Goal: Information Seeking & Learning: Learn about a topic

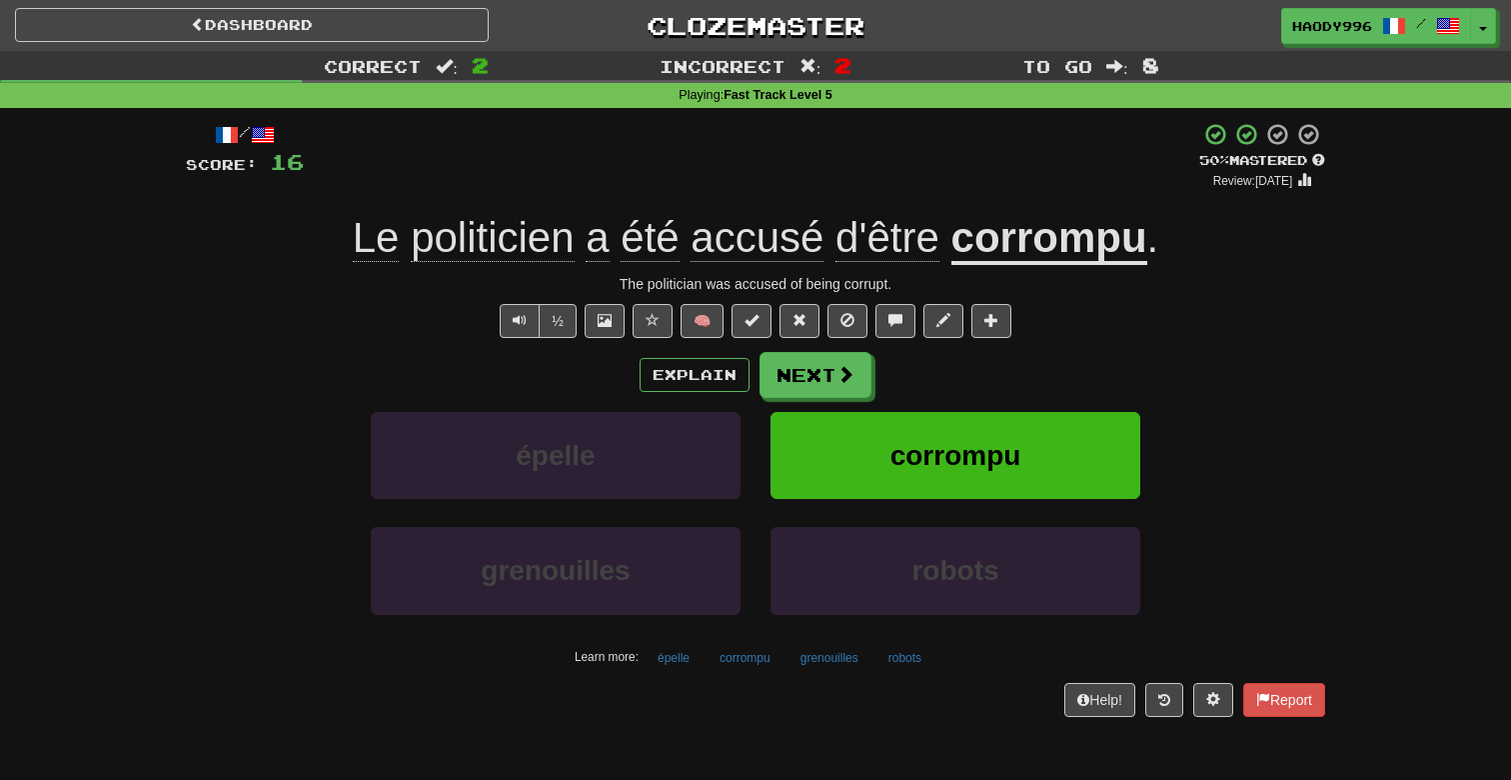
scroll to position [2, 0]
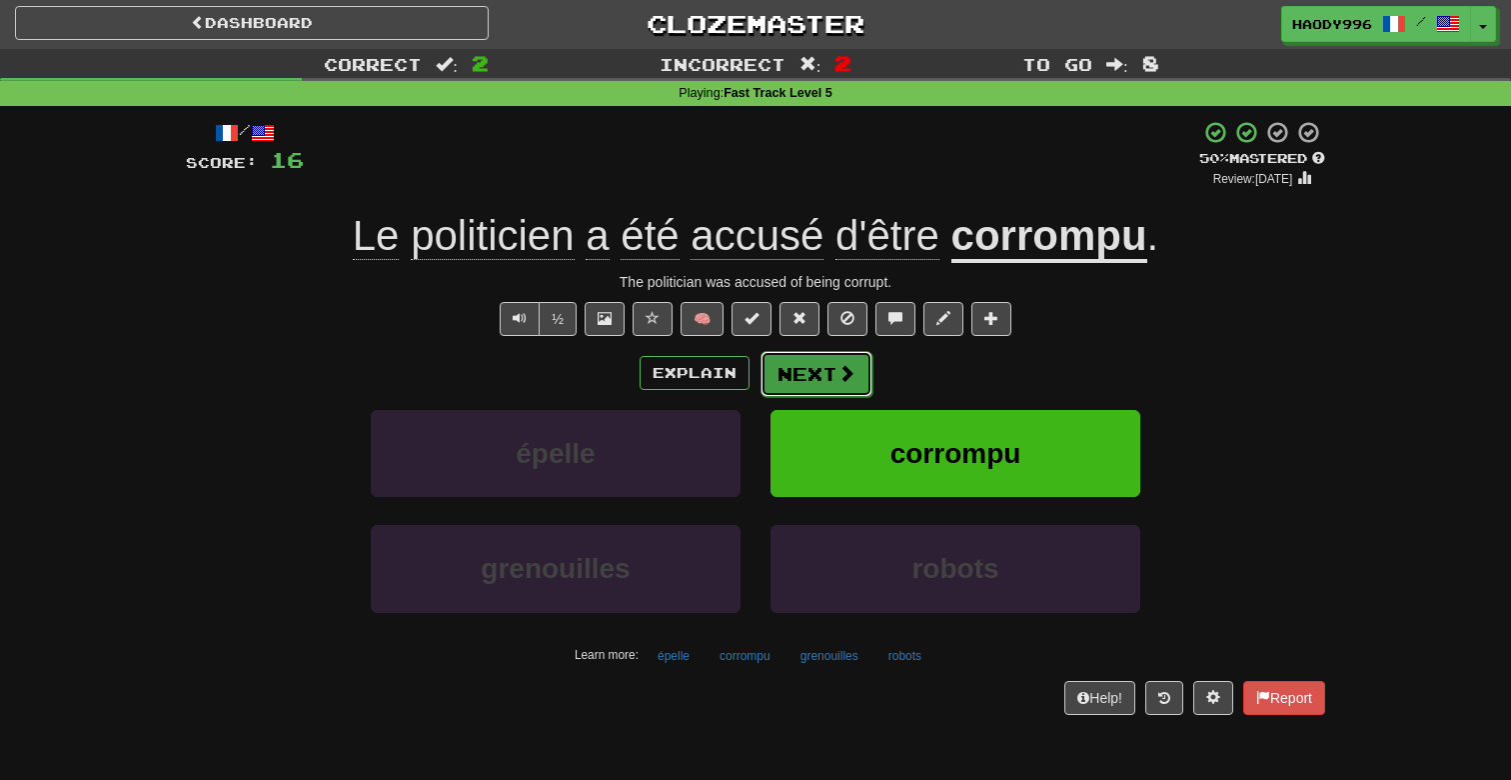
click at [838, 379] on span at bounding box center [847, 373] width 18 height 18
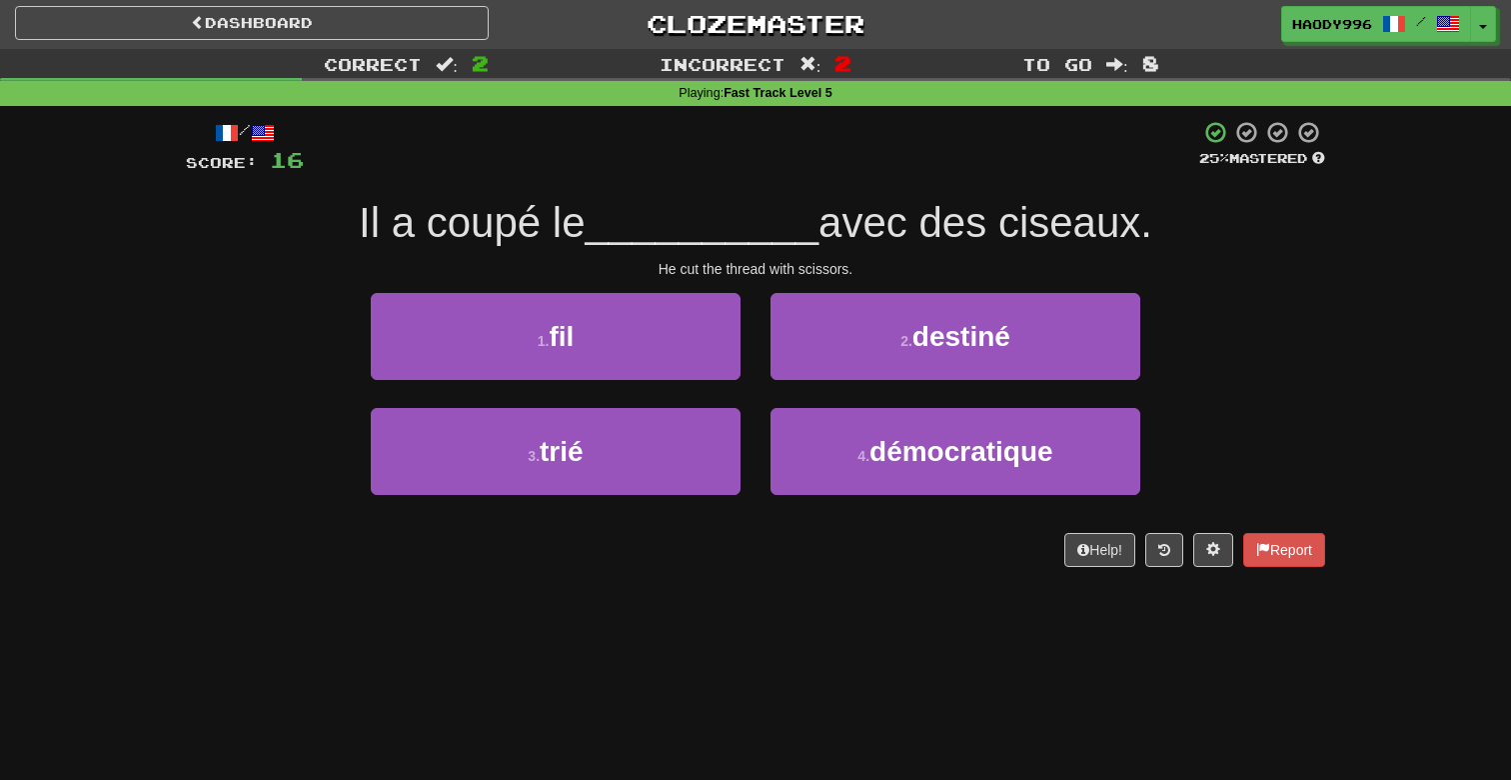
click at [488, 234] on span "Il a coupé le" at bounding box center [472, 222] width 227 height 47
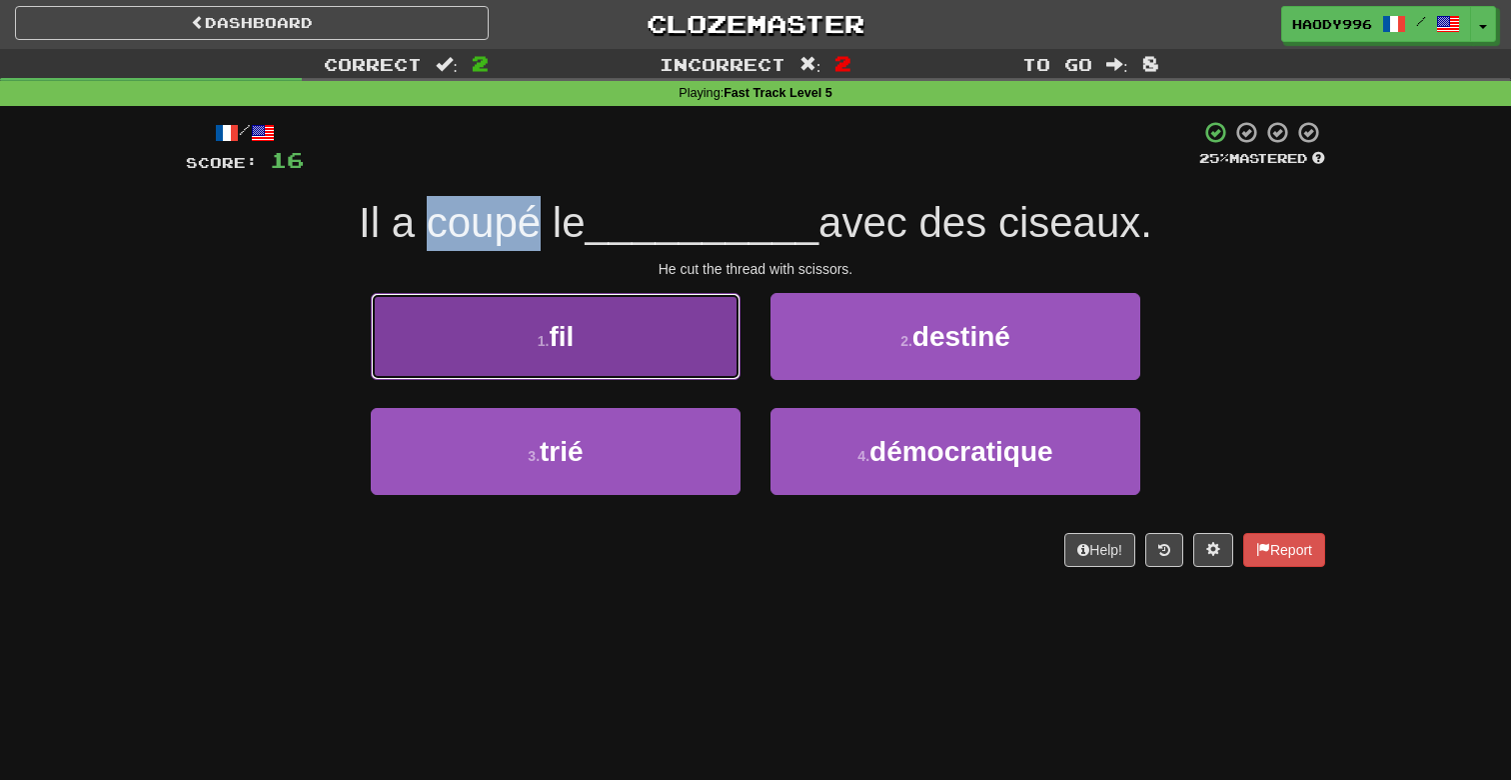
click at [574, 306] on button "1 . fil" at bounding box center [556, 336] width 370 height 87
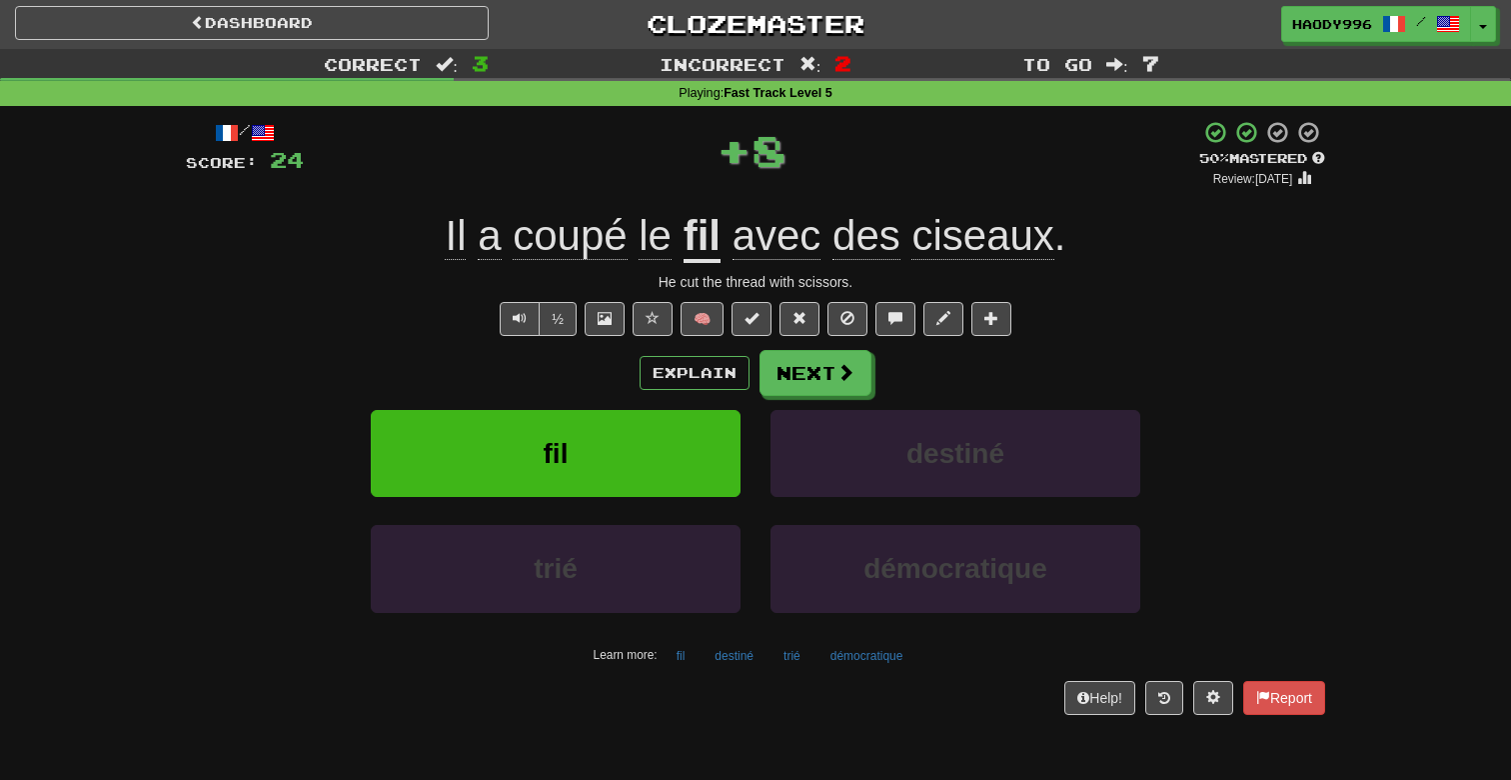
click at [816, 396] on div "Explain Next fil destiné trié démocratique Learn more: fil destiné trié démocra…" at bounding box center [755, 510] width 1139 height 321
click at [820, 381] on button "Next" at bounding box center [817, 374] width 112 height 46
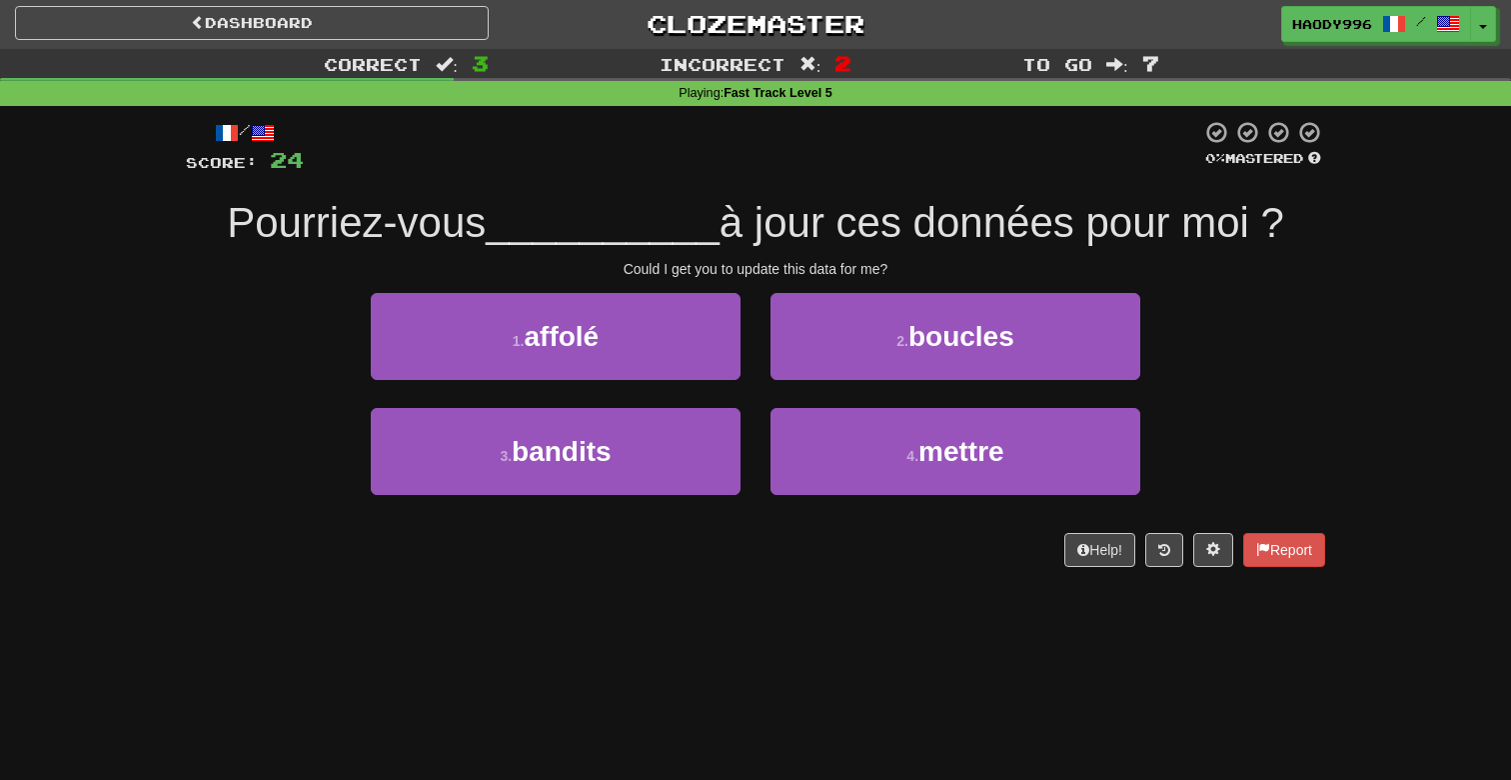
click at [749, 404] on div "1 . affolé" at bounding box center [556, 350] width 400 height 115
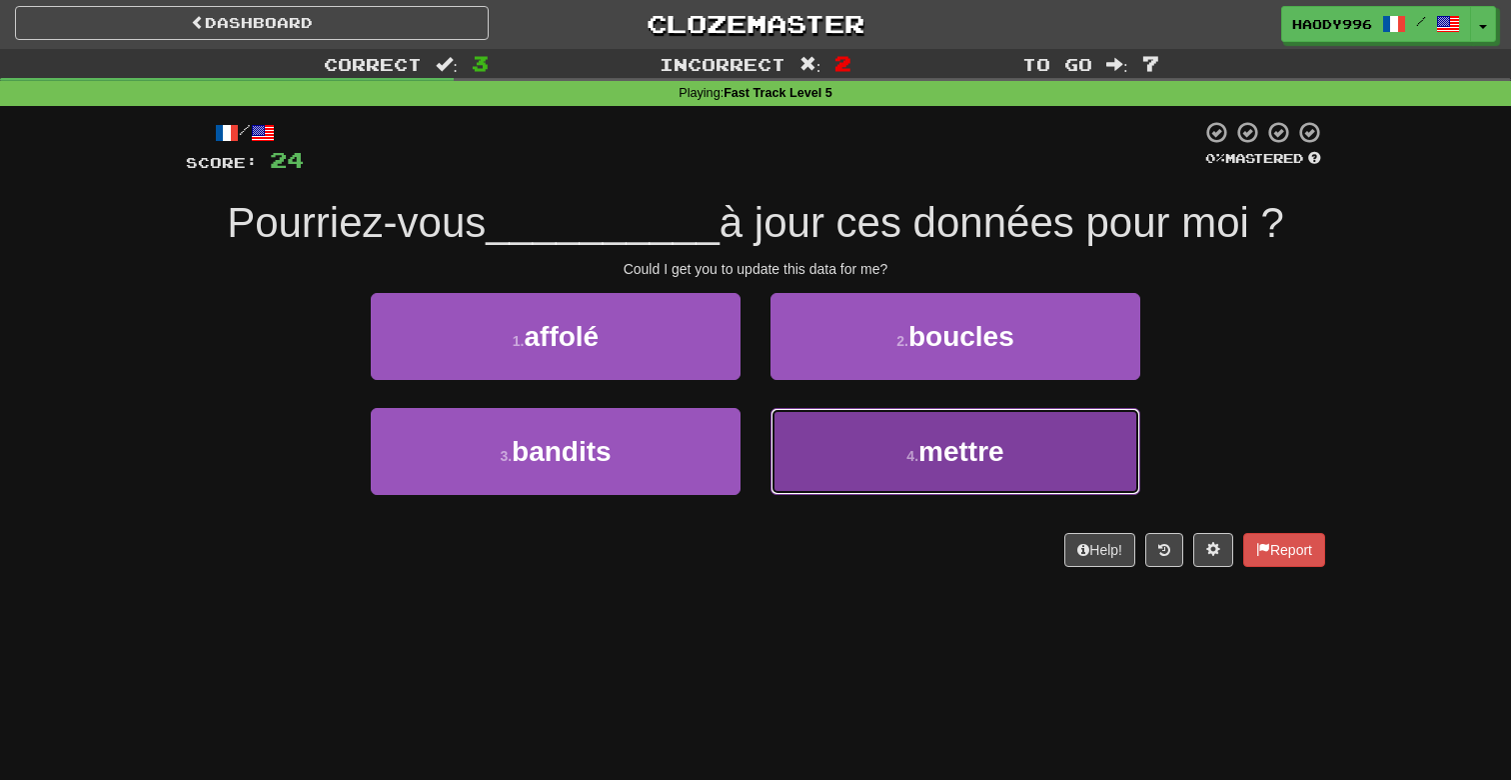
click at [796, 427] on button "4 . mettre" at bounding box center [956, 451] width 370 height 87
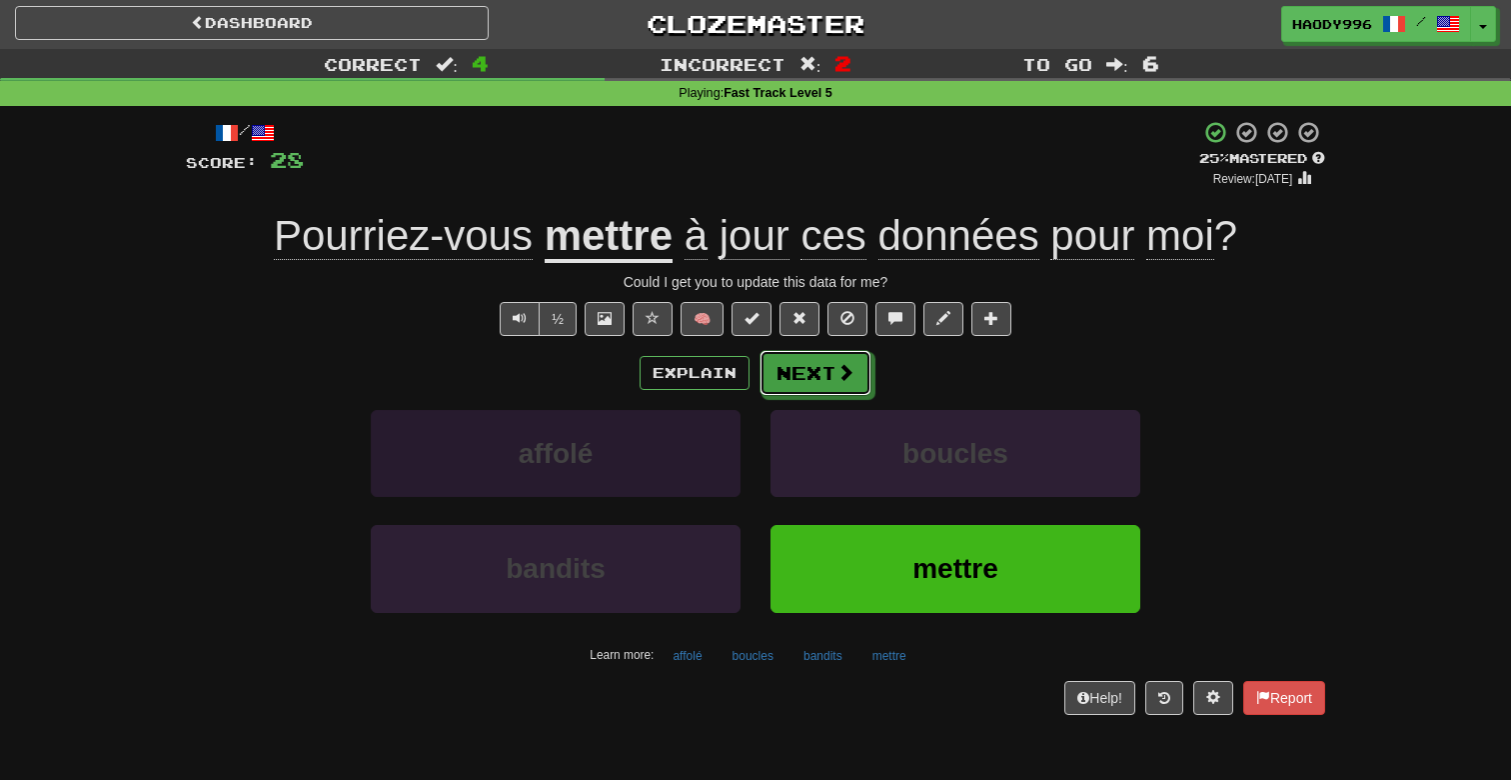
drag, startPoint x: 790, startPoint y: 382, endPoint x: 724, endPoint y: 423, distance: 77.7
click at [724, 430] on div "Explain Next affolé boucles bandits mettre Learn more: affolé boucles bandits m…" at bounding box center [755, 510] width 1139 height 321
click at [724, 381] on button "Explain" at bounding box center [695, 373] width 110 height 34
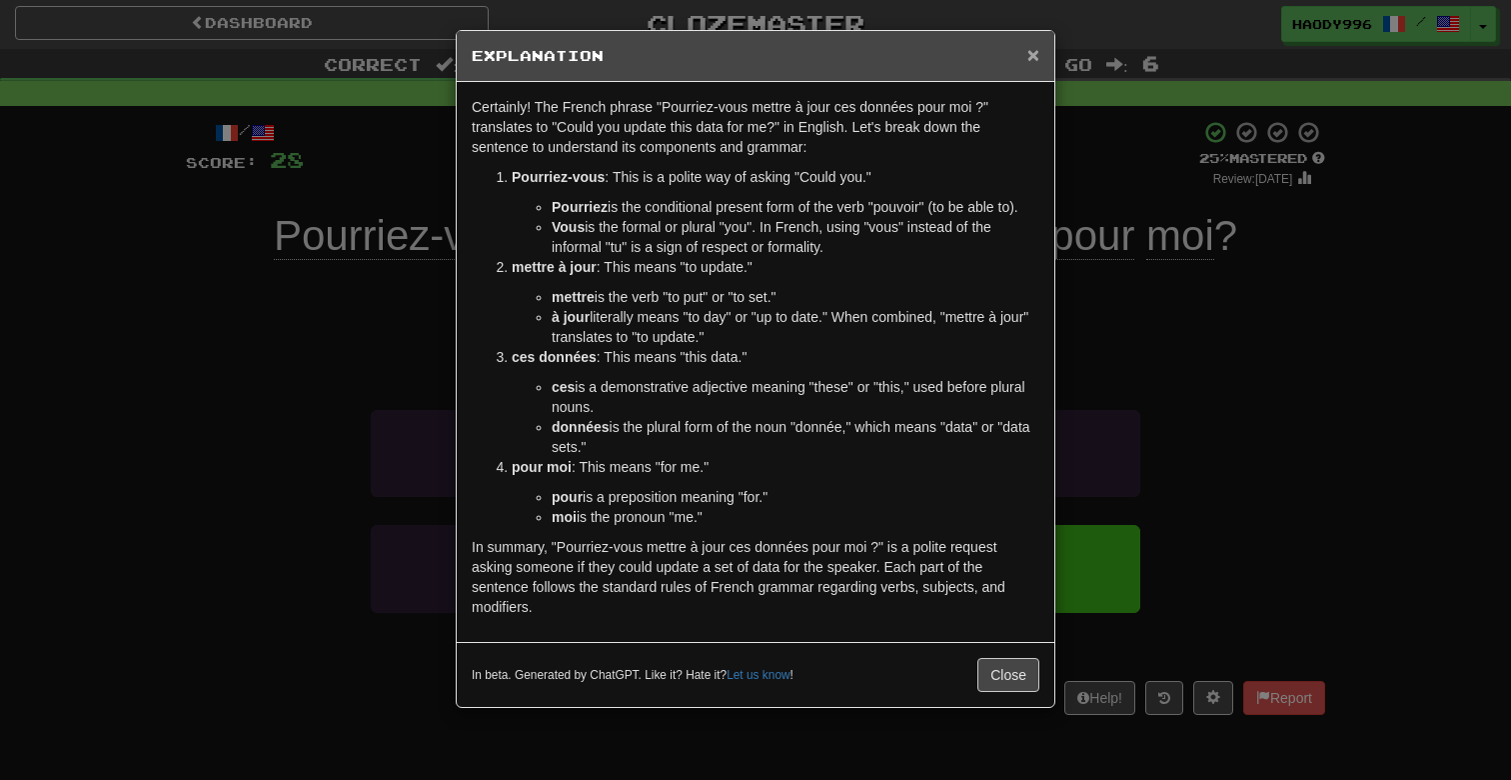
click at [1032, 43] on span "×" at bounding box center [1034, 54] width 12 height 23
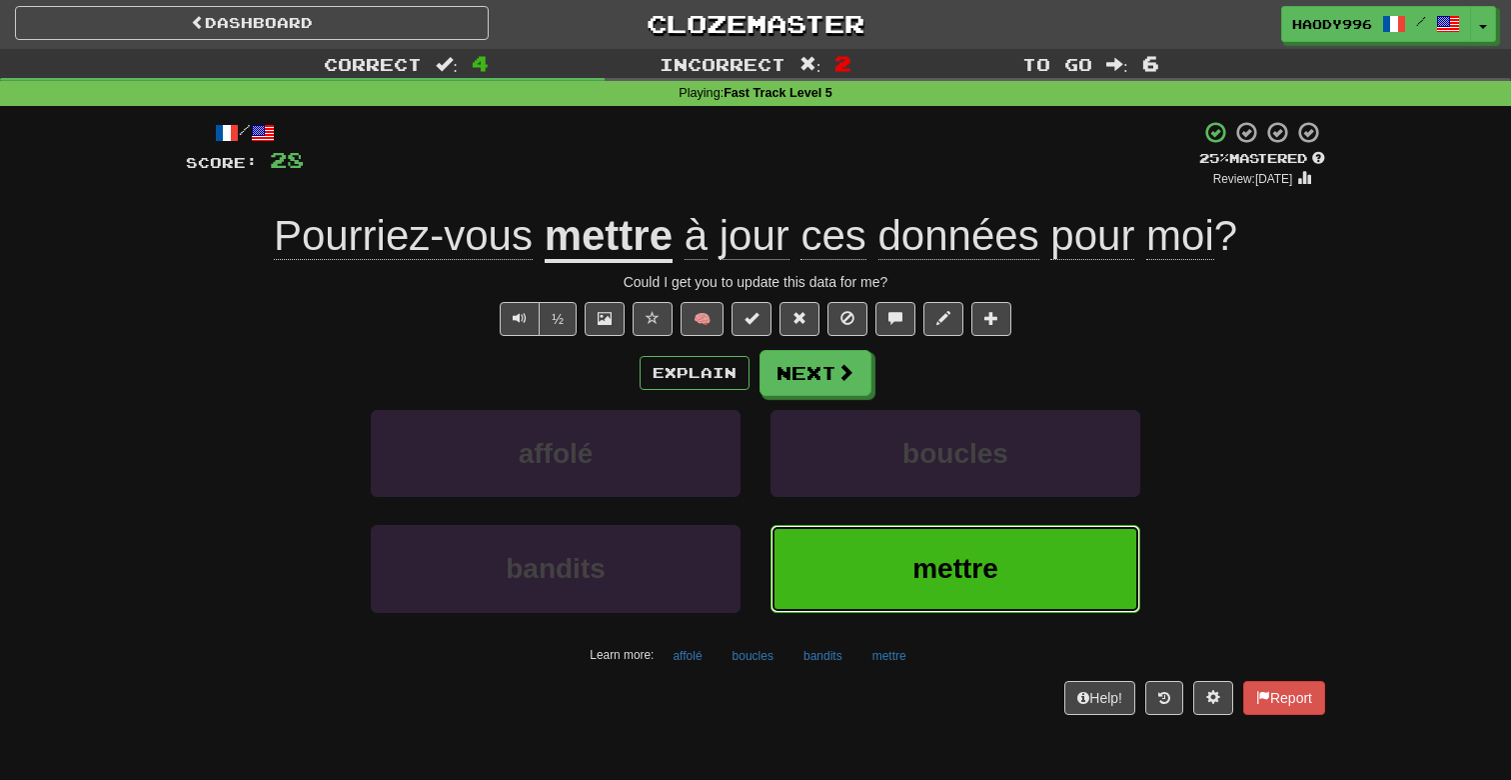
click at [928, 601] on button "mettre" at bounding box center [956, 568] width 370 height 87
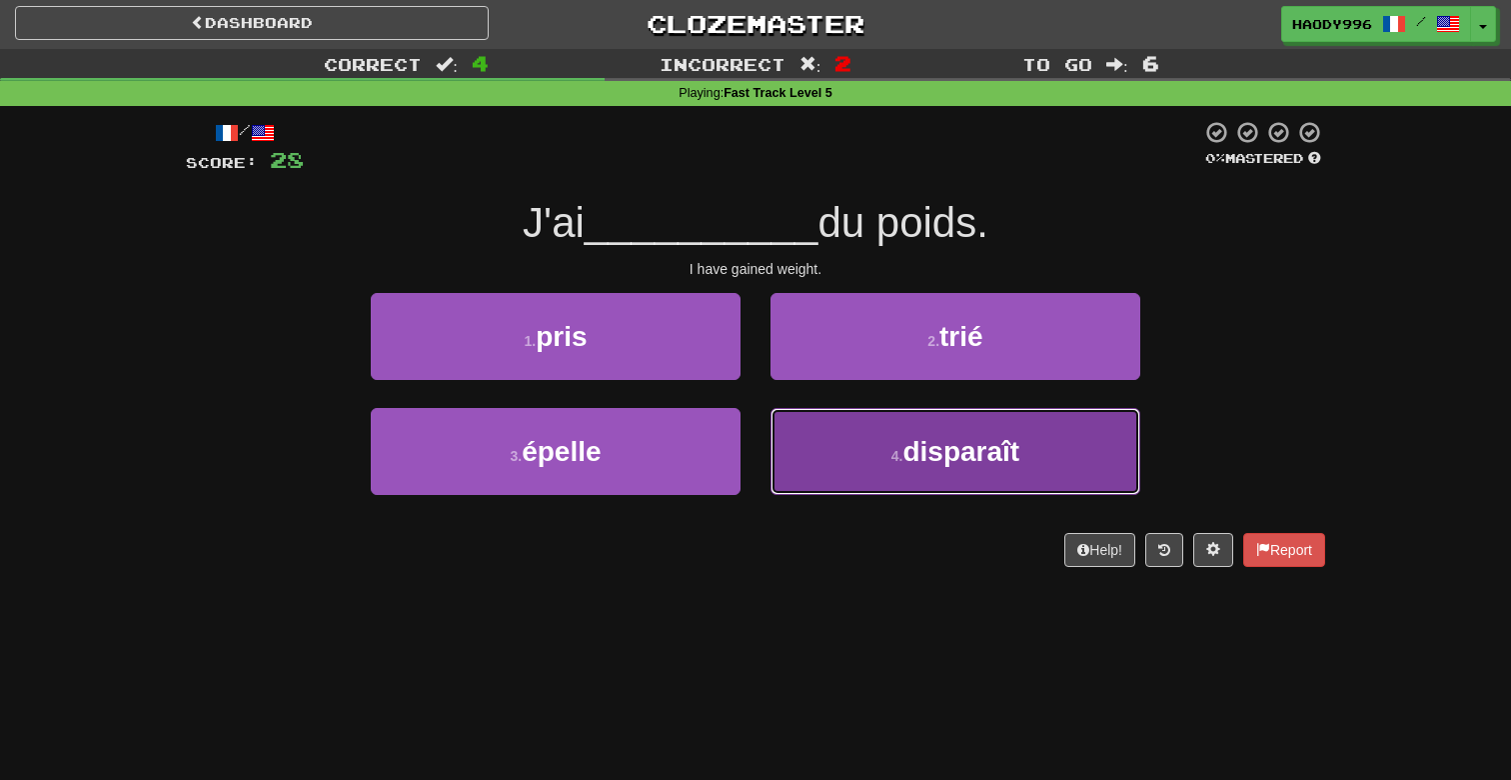
click at [799, 451] on button "4 . disparaît" at bounding box center [956, 451] width 370 height 87
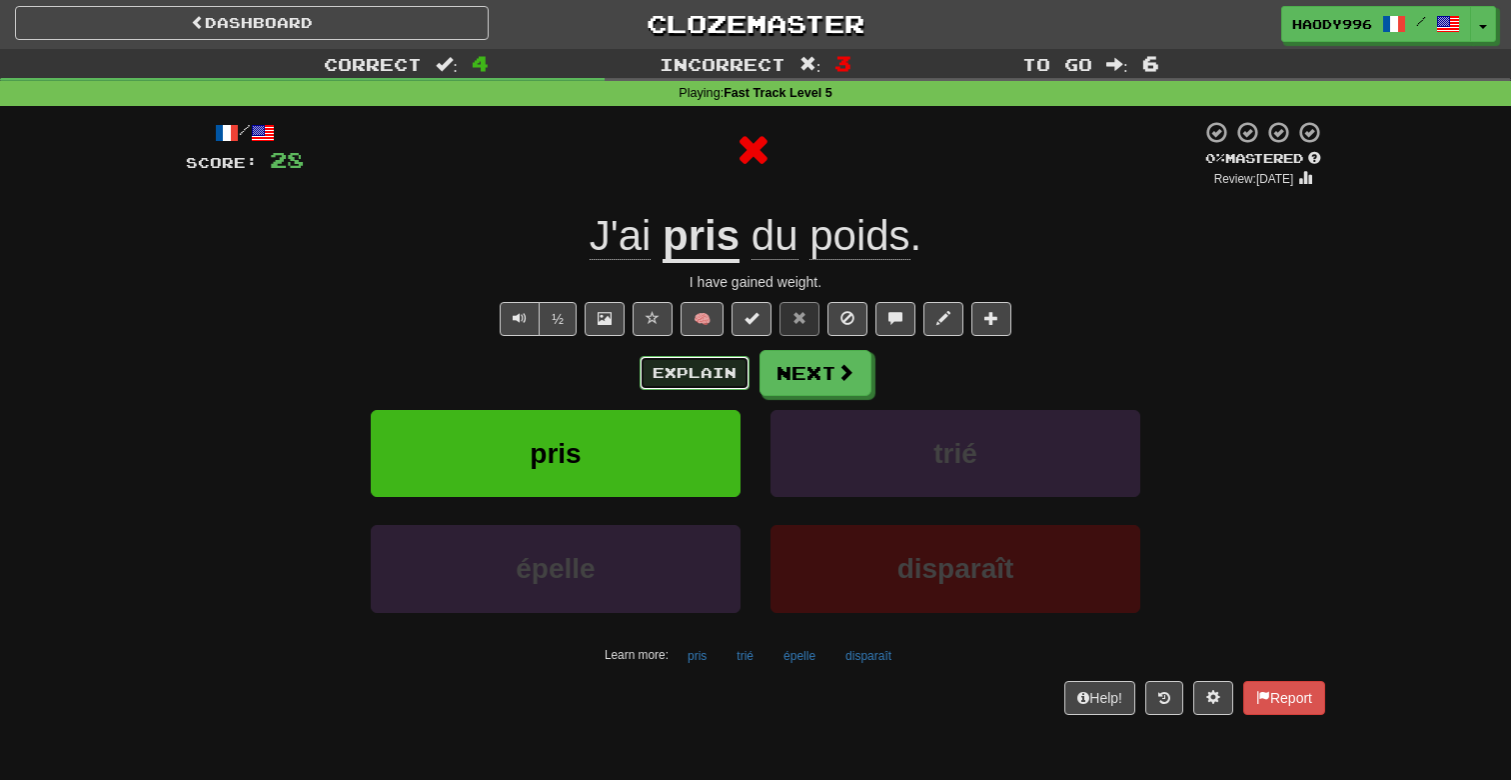
click at [682, 378] on button "Explain" at bounding box center [695, 373] width 110 height 34
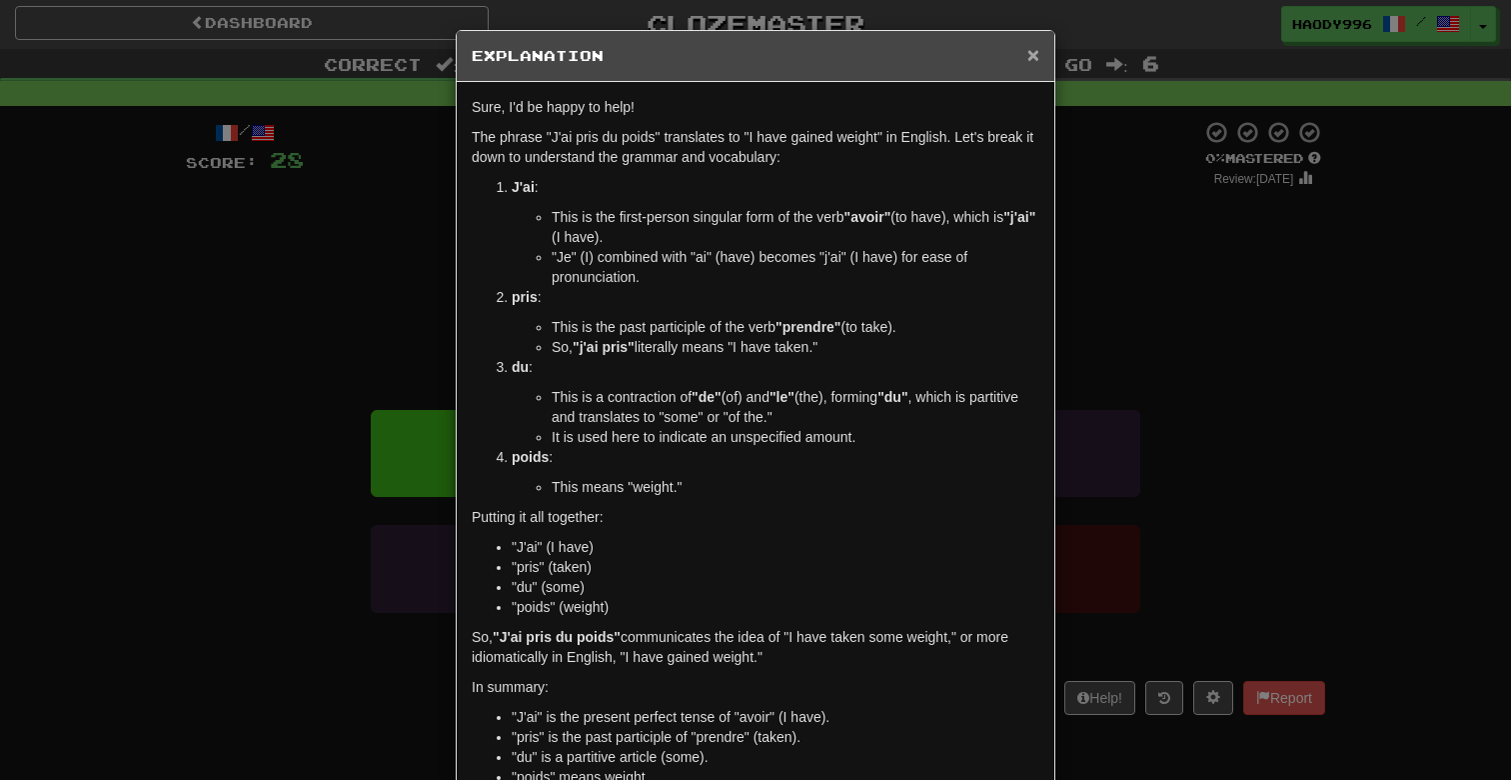
click at [1036, 60] on span "×" at bounding box center [1034, 54] width 12 height 23
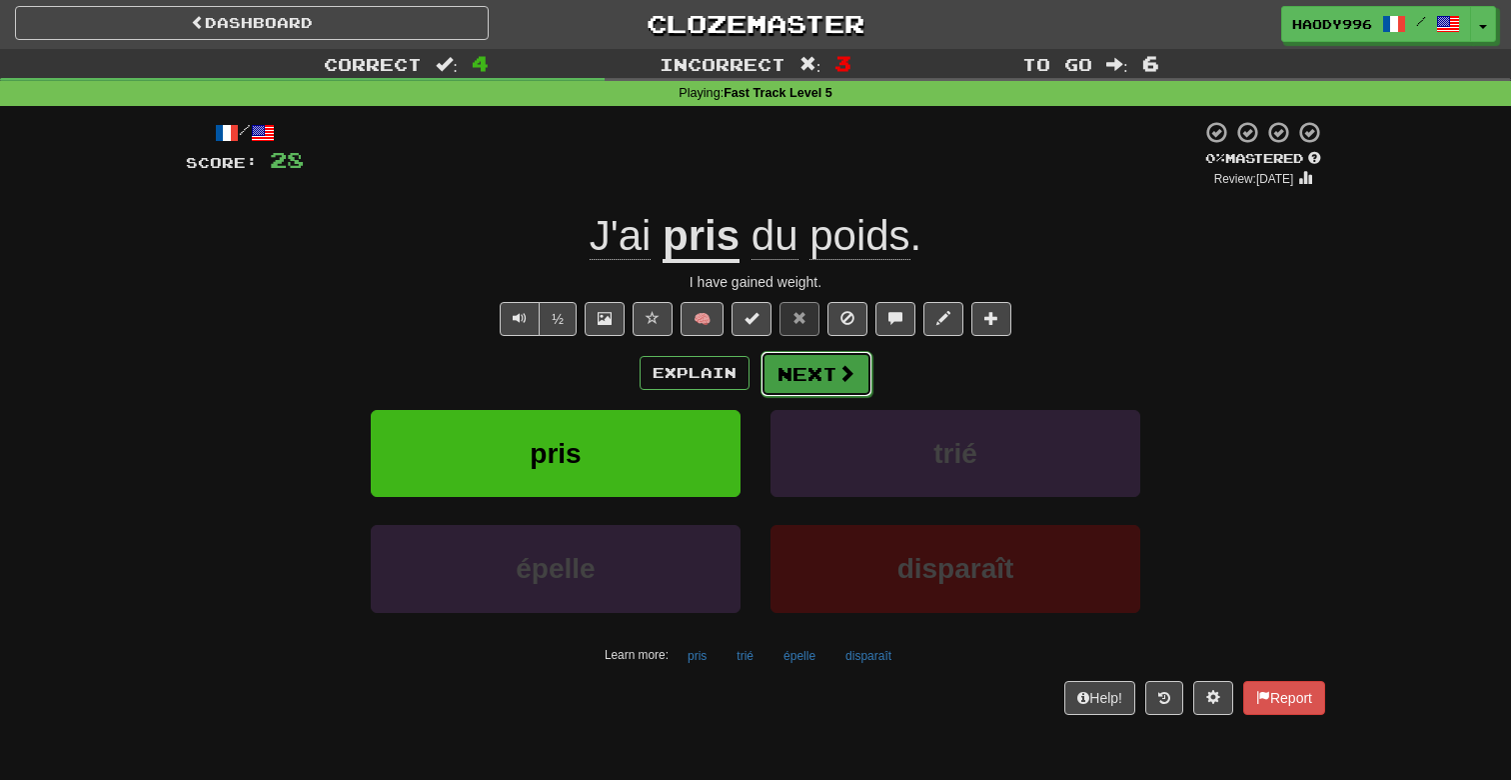
click at [839, 395] on button "Next" at bounding box center [817, 374] width 112 height 46
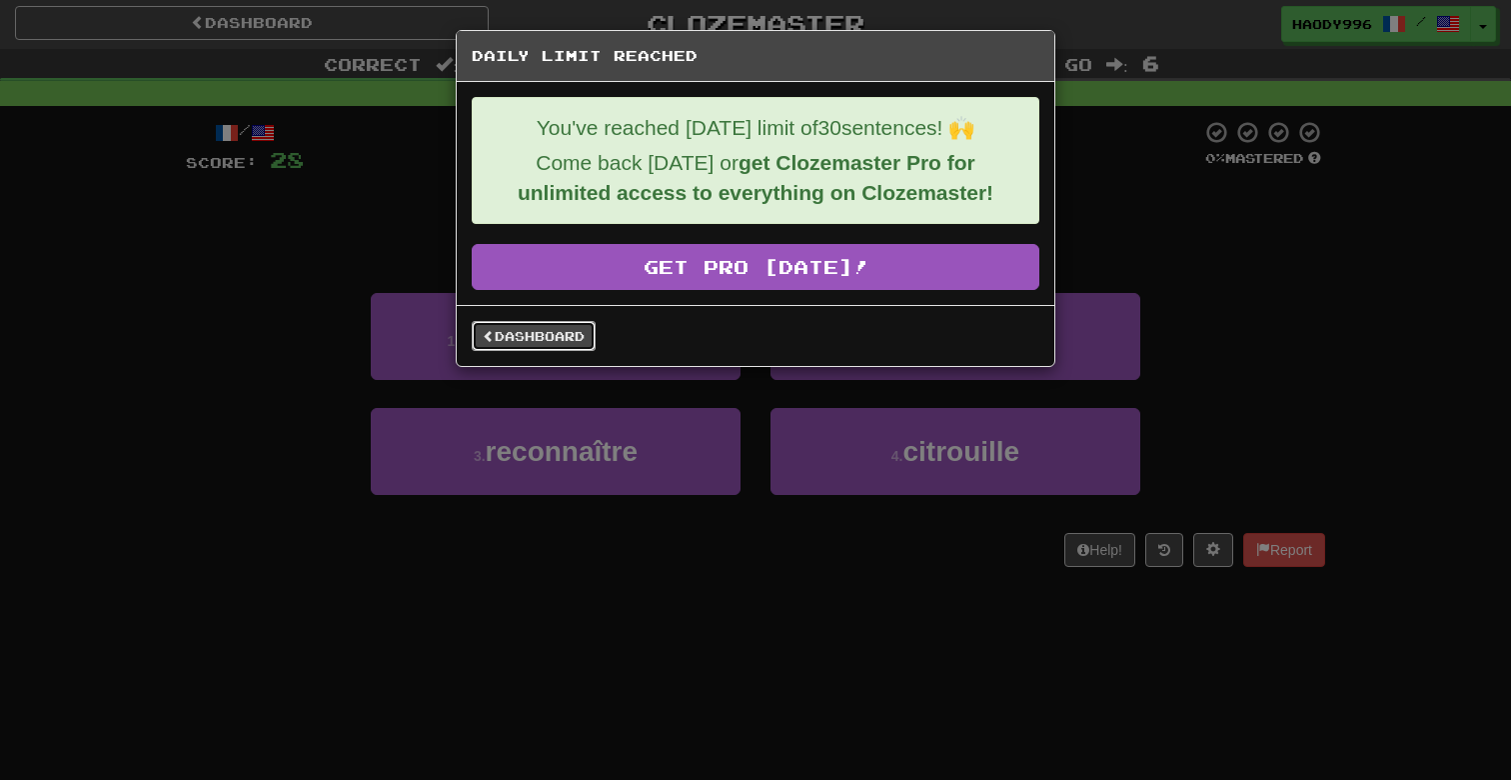
click at [537, 350] on link "Dashboard" at bounding box center [534, 336] width 124 height 30
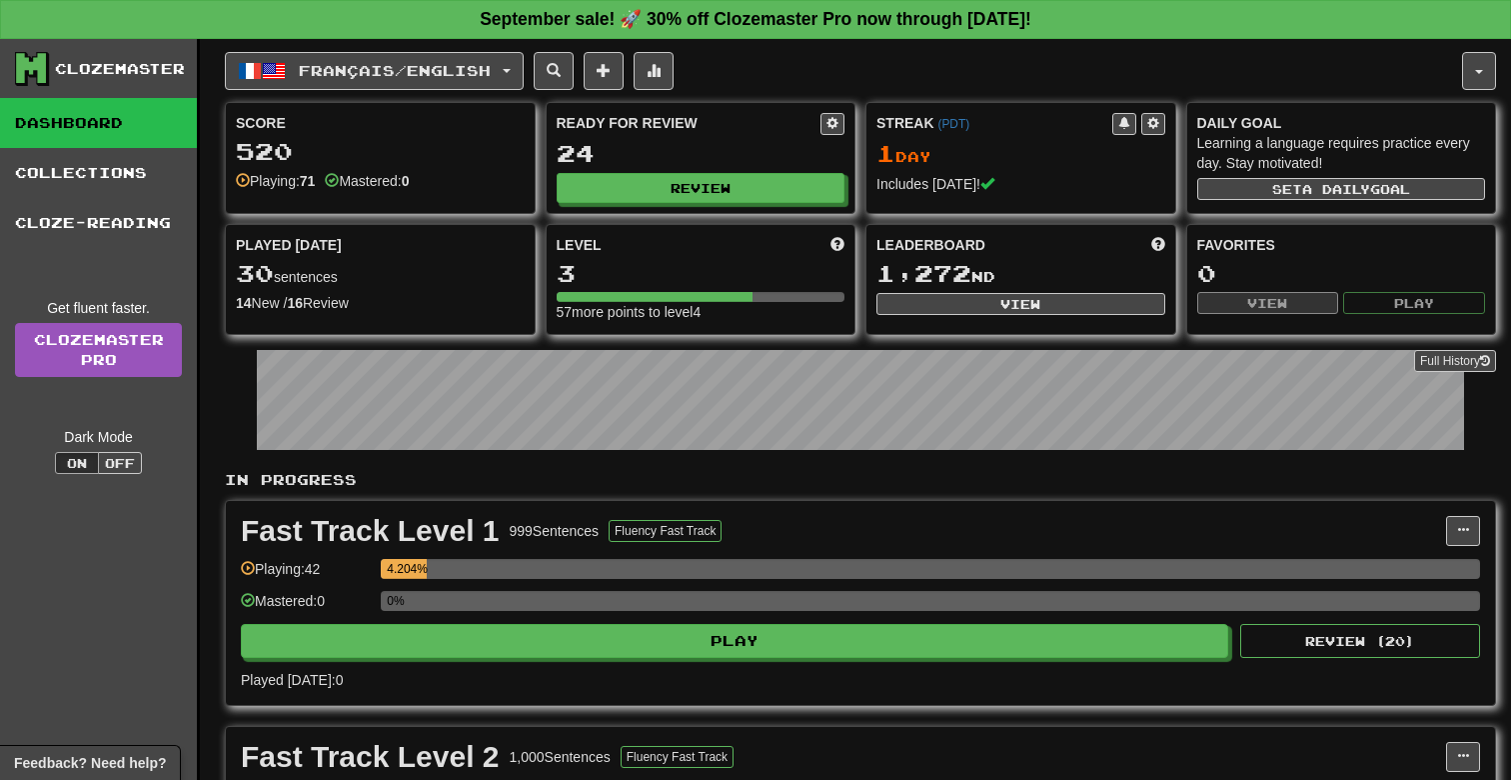
click at [678, 205] on div "Ready for Review 24 Review" at bounding box center [701, 158] width 309 height 110
click at [683, 199] on button "Review" at bounding box center [702, 189] width 289 height 30
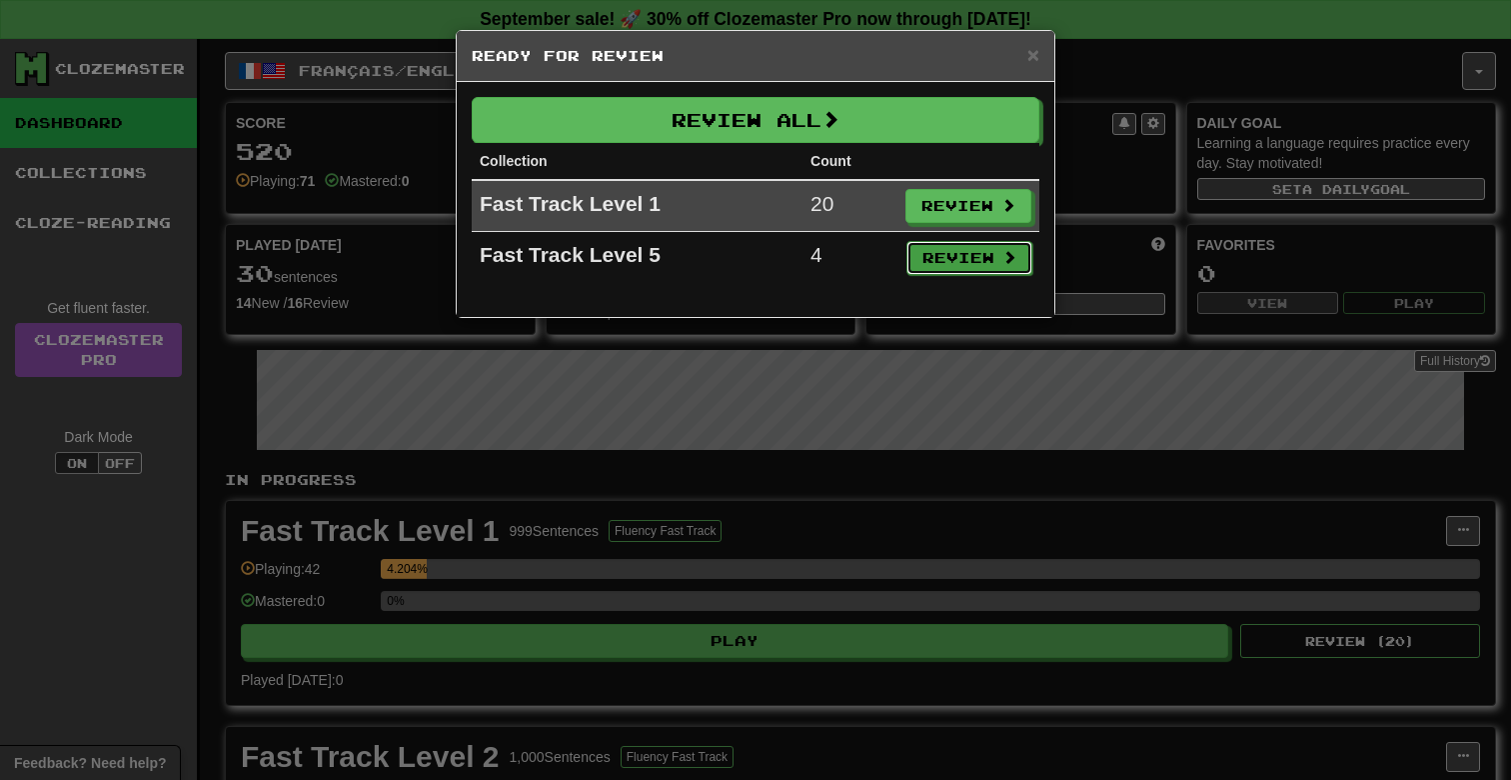
click at [955, 256] on button "Review" at bounding box center [970, 258] width 126 height 34
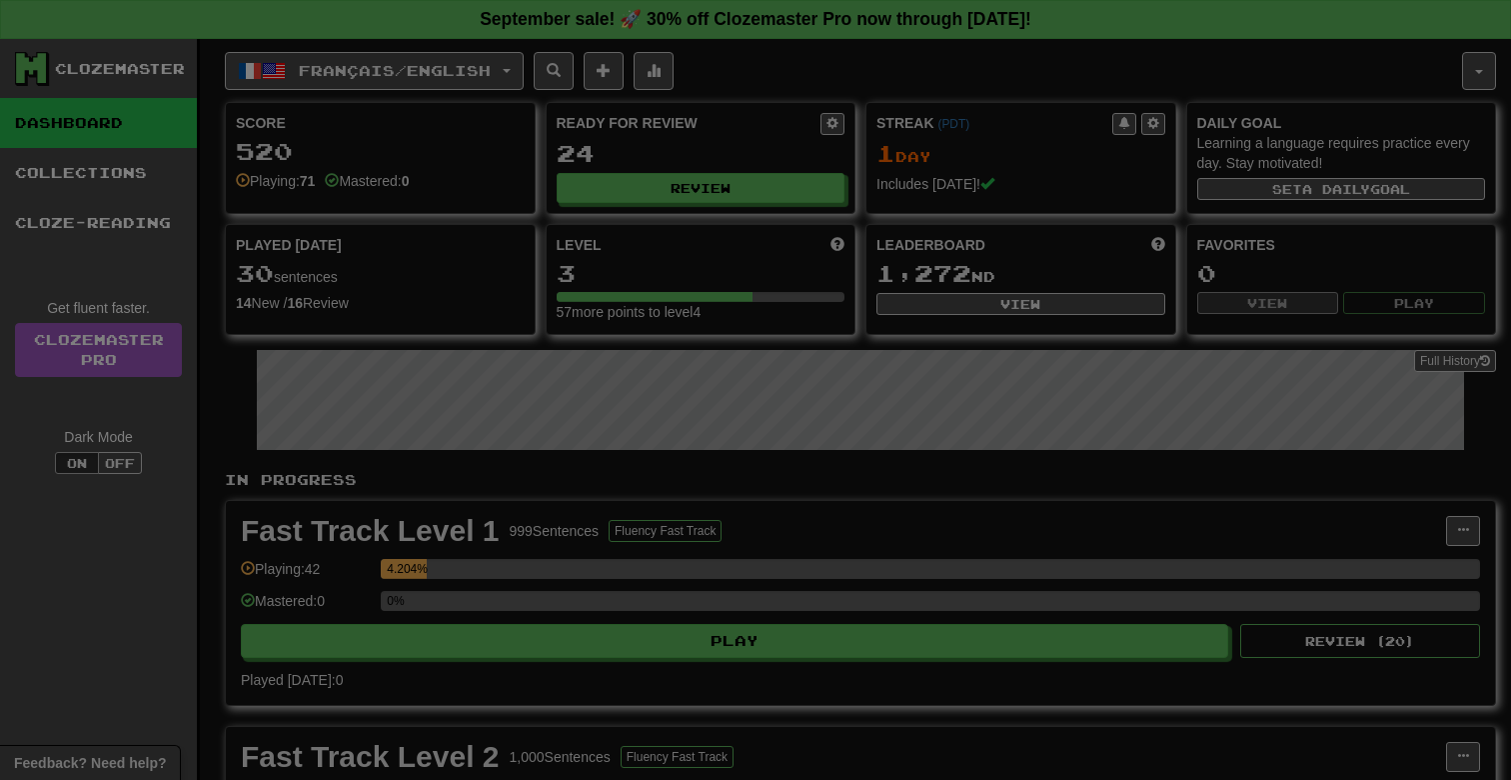
select select "**"
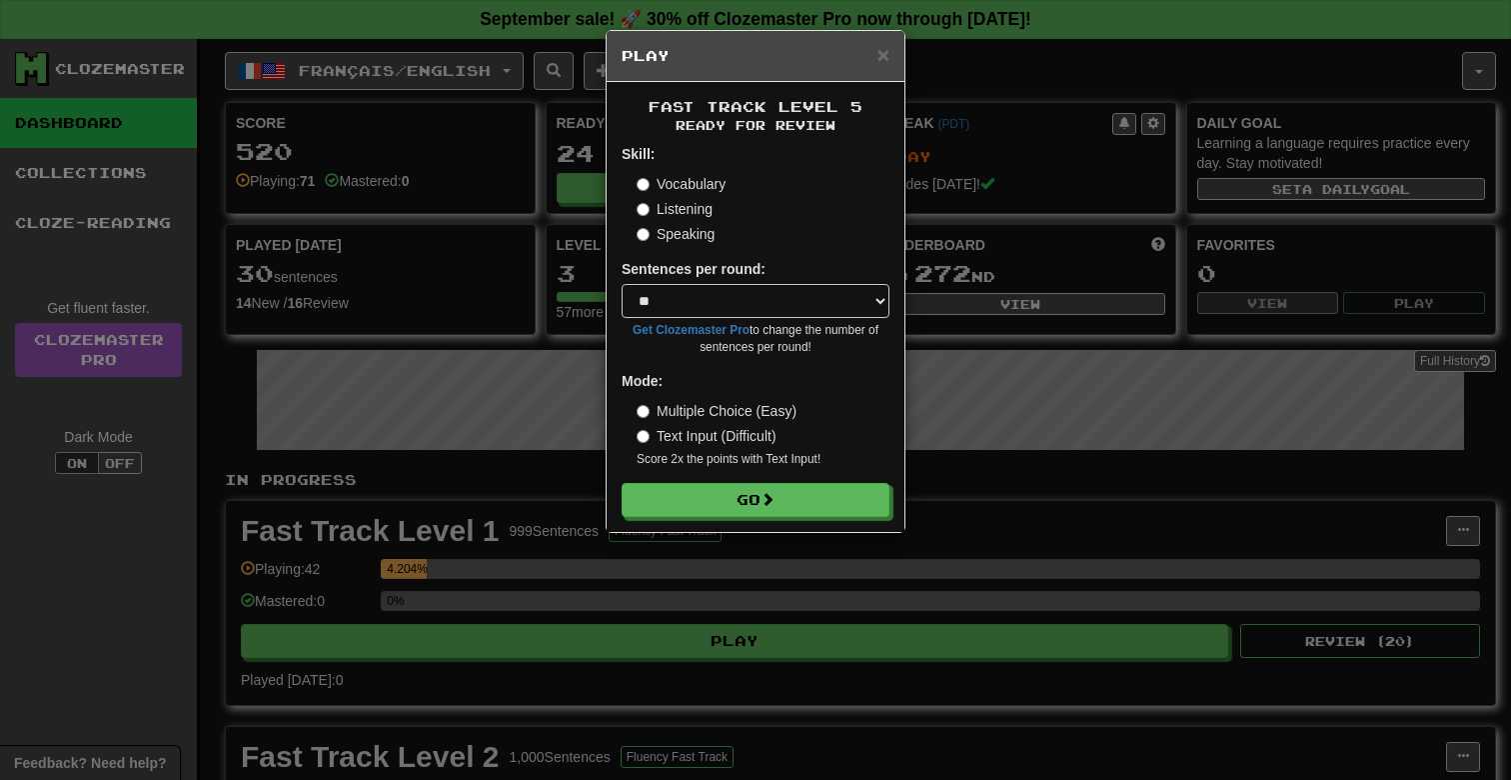
click at [723, 519] on div "Fast Track Level 5 Ready for Review Skill: Vocabulary Listening Speaking Senten…" at bounding box center [756, 307] width 298 height 450
click at [729, 504] on button "Go" at bounding box center [757, 501] width 268 height 34
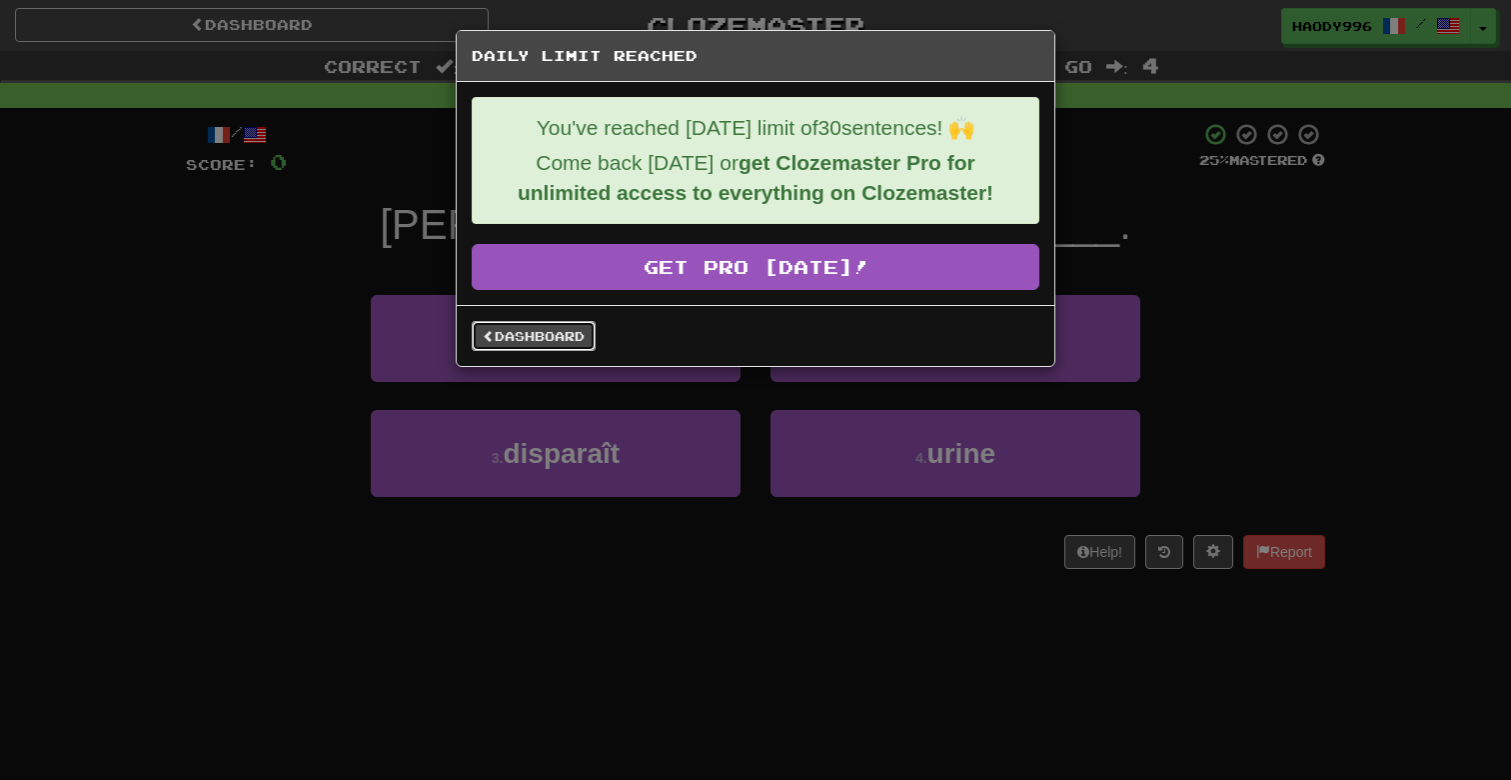
click at [577, 337] on link "Dashboard" at bounding box center [534, 336] width 124 height 30
